Goal: Transaction & Acquisition: Purchase product/service

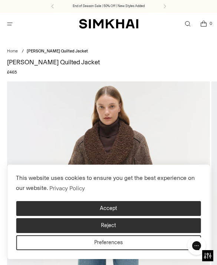
click at [167, 226] on button "Reject" at bounding box center [109, 225] width 186 height 15
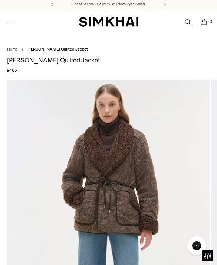
click at [10, 25] on span "Open menu modal" at bounding box center [10, 22] width 12 height 12
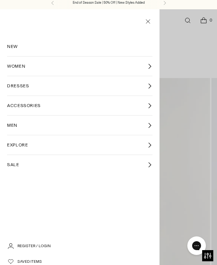
click at [52, 69] on link "WOMEN" at bounding box center [79, 66] width 145 height 19
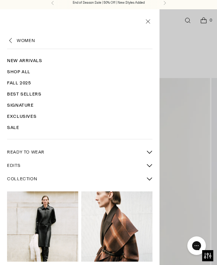
click at [129, 182] on link "COLLECTION" at bounding box center [75, 178] width 136 height 13
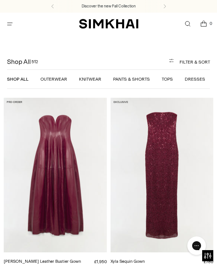
click at [57, 81] on link "Outerwear" at bounding box center [54, 79] width 27 height 5
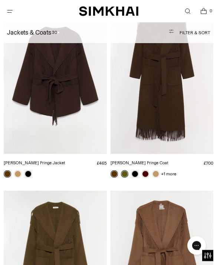
scroll to position [1029, 0]
click at [17, 174] on link at bounding box center [17, 173] width 7 height 7
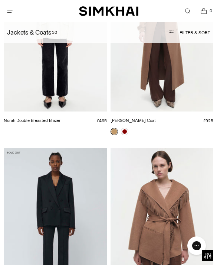
scroll to position [2589, 0]
